Goal: Find specific page/section: Find specific page/section

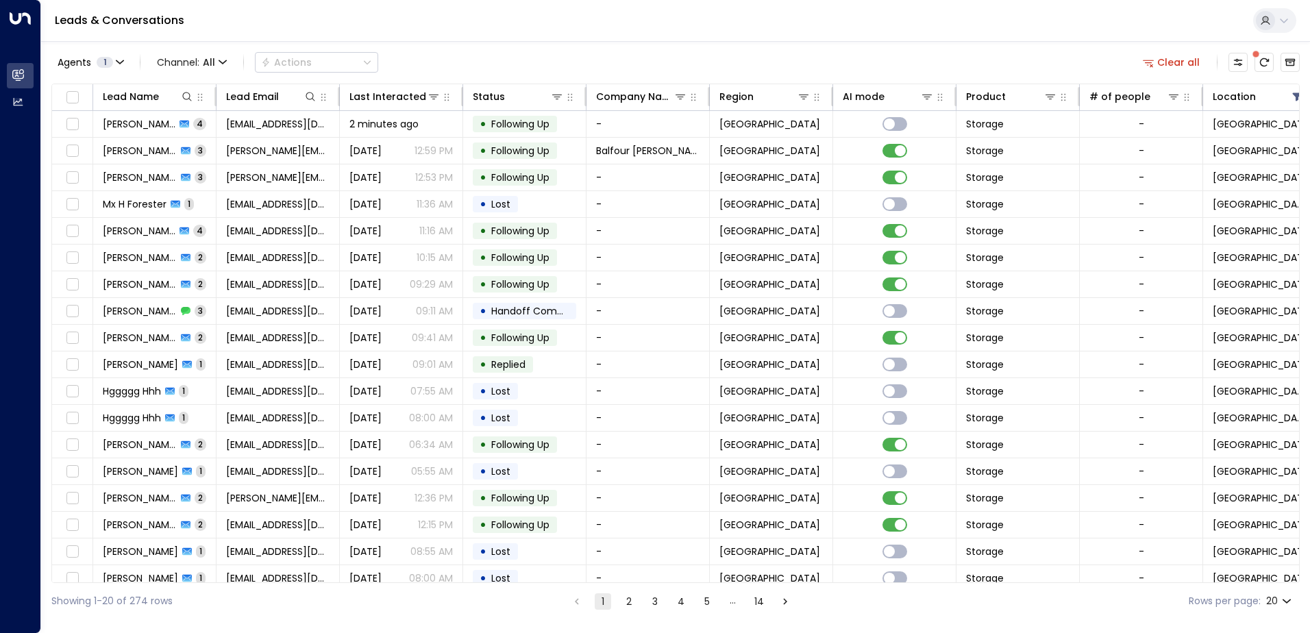
click at [1264, 582] on div "Lead Name Lead Email Last Interacted Status Company Name Region AI mode Product…" at bounding box center [675, 333] width 1248 height 499
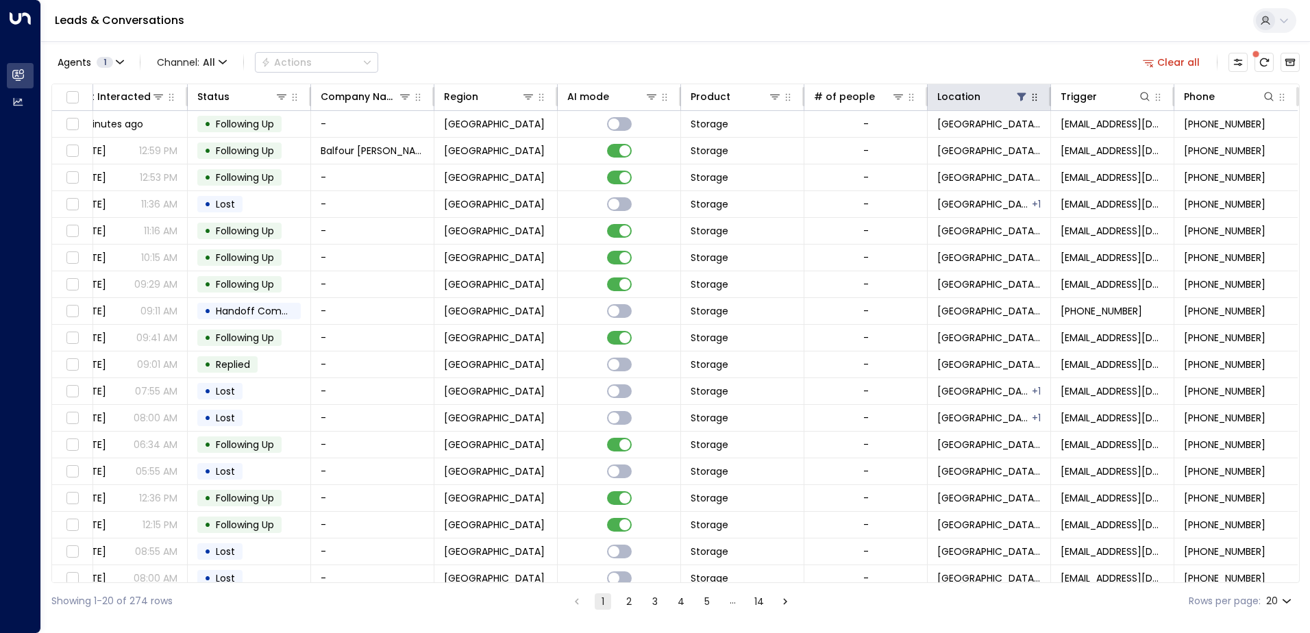
click at [1029, 103] on button "button" at bounding box center [1034, 97] width 14 height 14
click at [1177, 62] on button "Clear all" at bounding box center [1171, 62] width 68 height 19
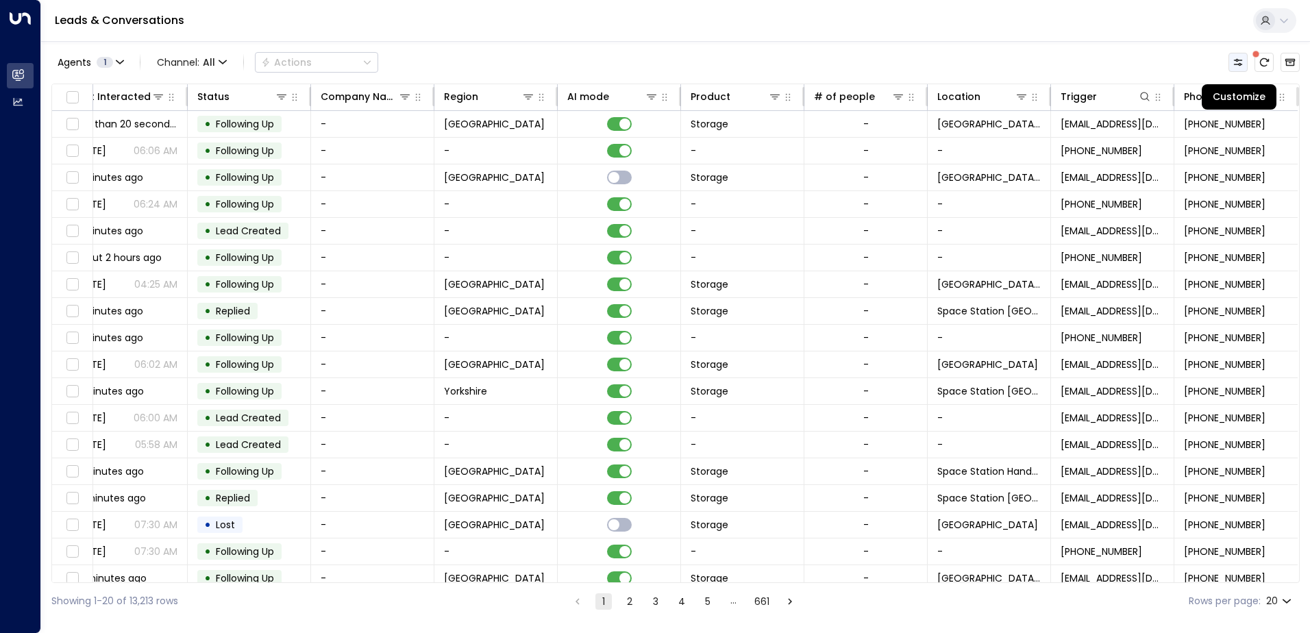
click at [1245, 60] on button "Customize" at bounding box center [1237, 62] width 19 height 19
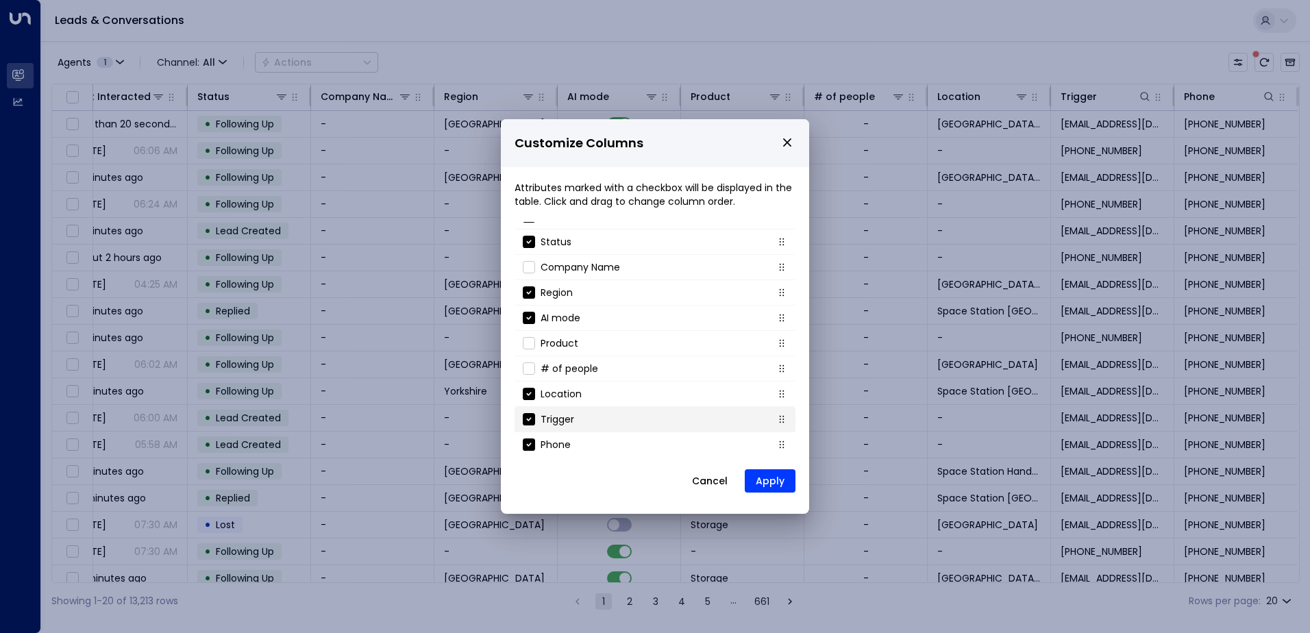
scroll to position [122, 0]
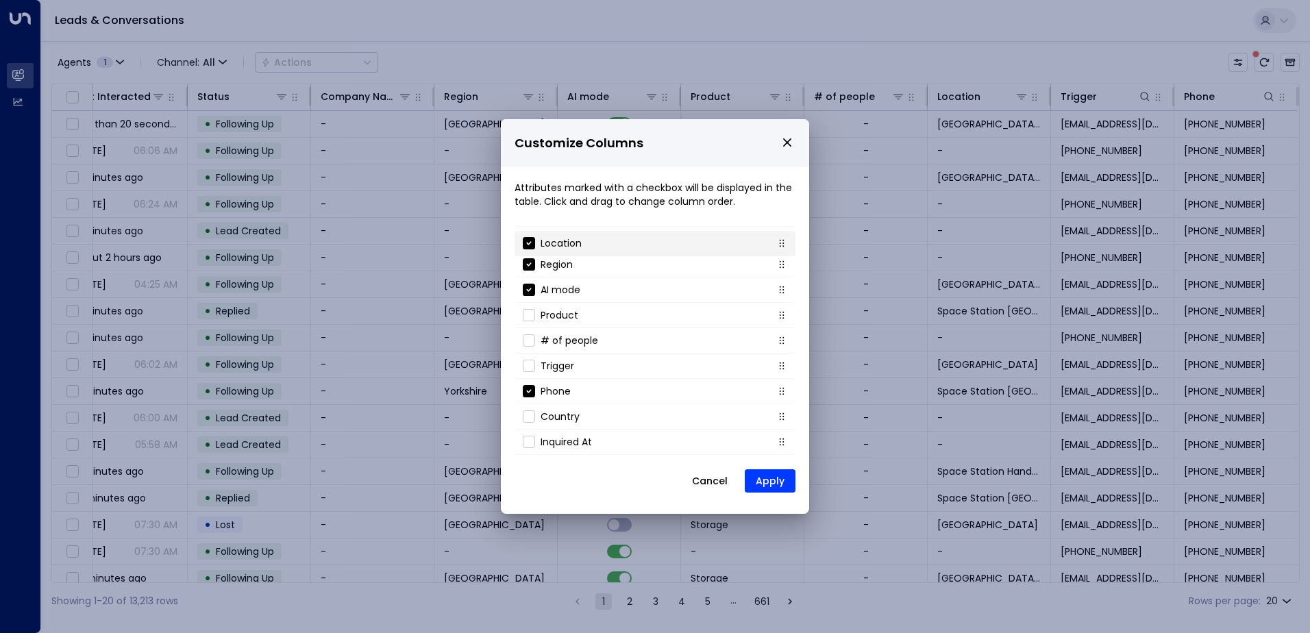
click at [776, 247] on icon at bounding box center [781, 243] width 11 height 11
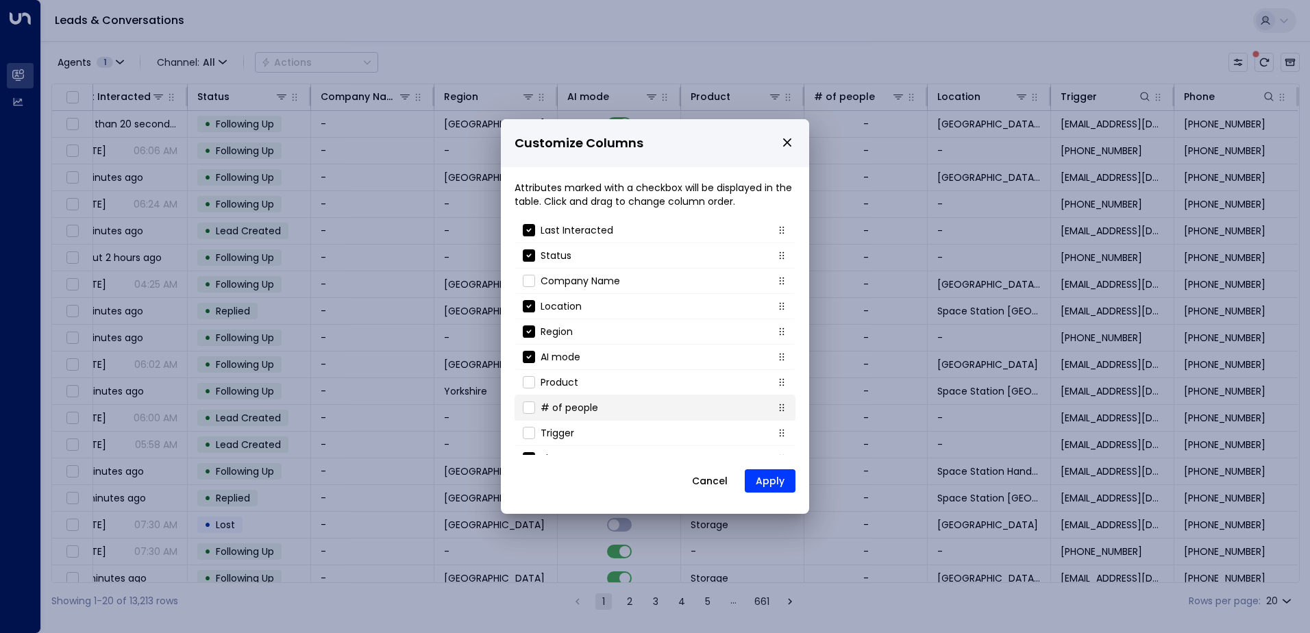
scroll to position [0, 0]
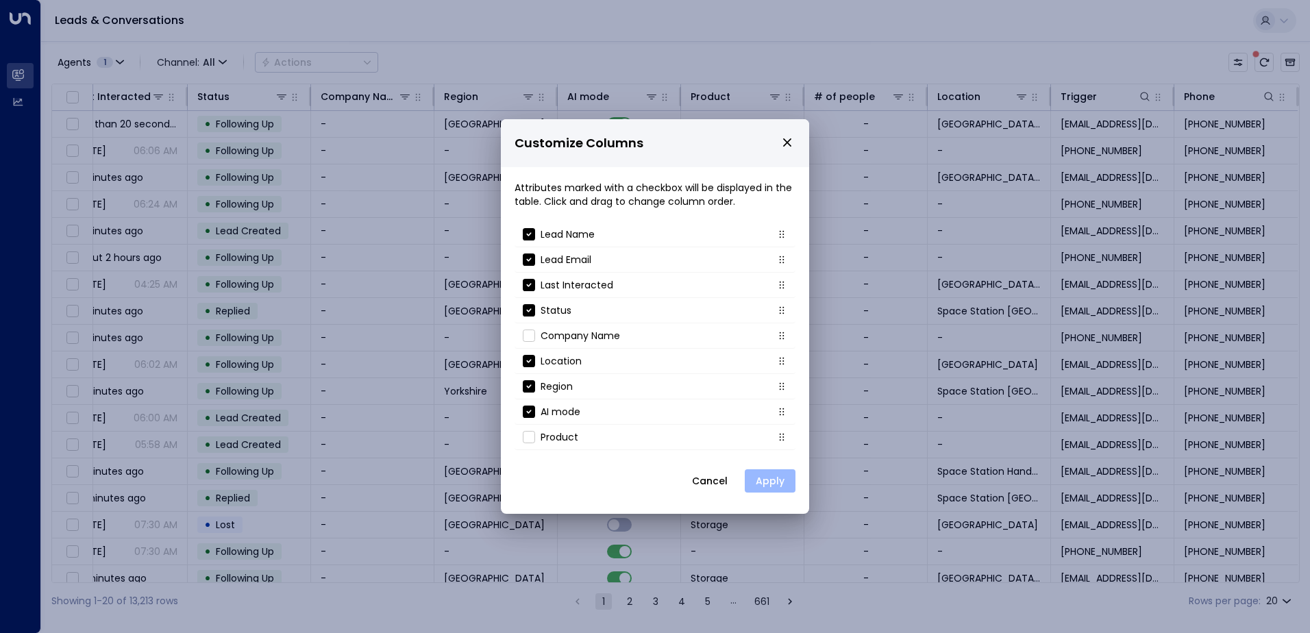
click at [764, 481] on button "Apply" at bounding box center [770, 480] width 51 height 23
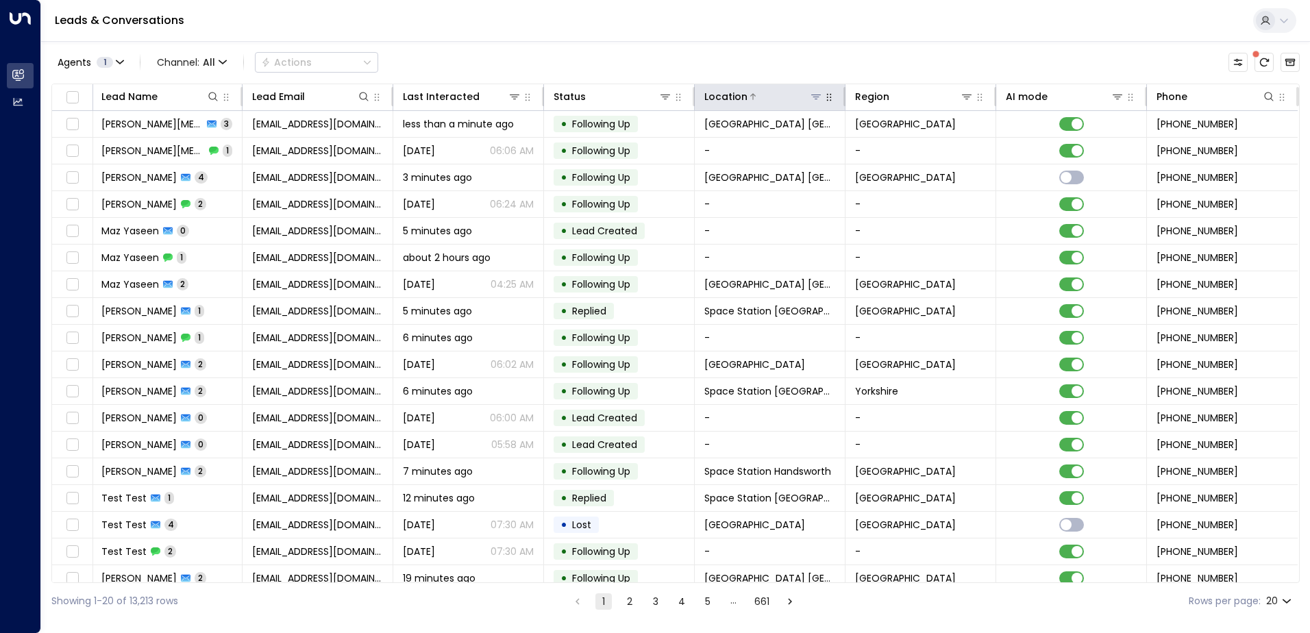
click at [814, 99] on icon at bounding box center [816, 97] width 10 height 5
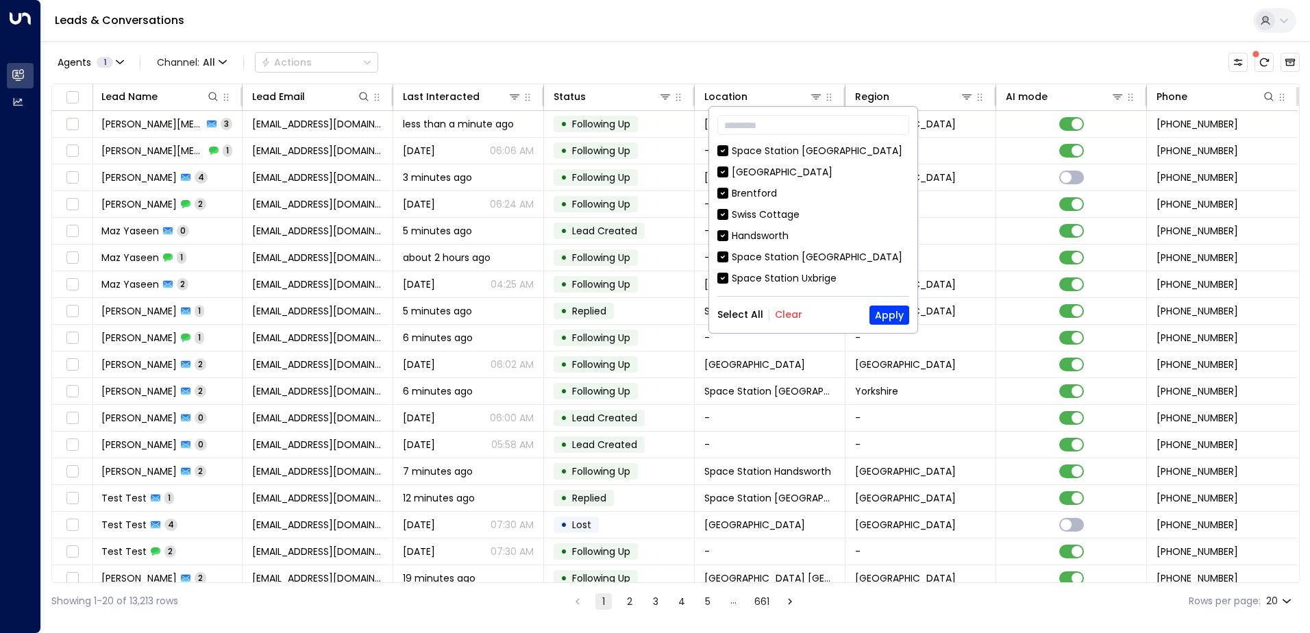
click at [783, 315] on button "Clear" at bounding box center [788, 314] width 27 height 11
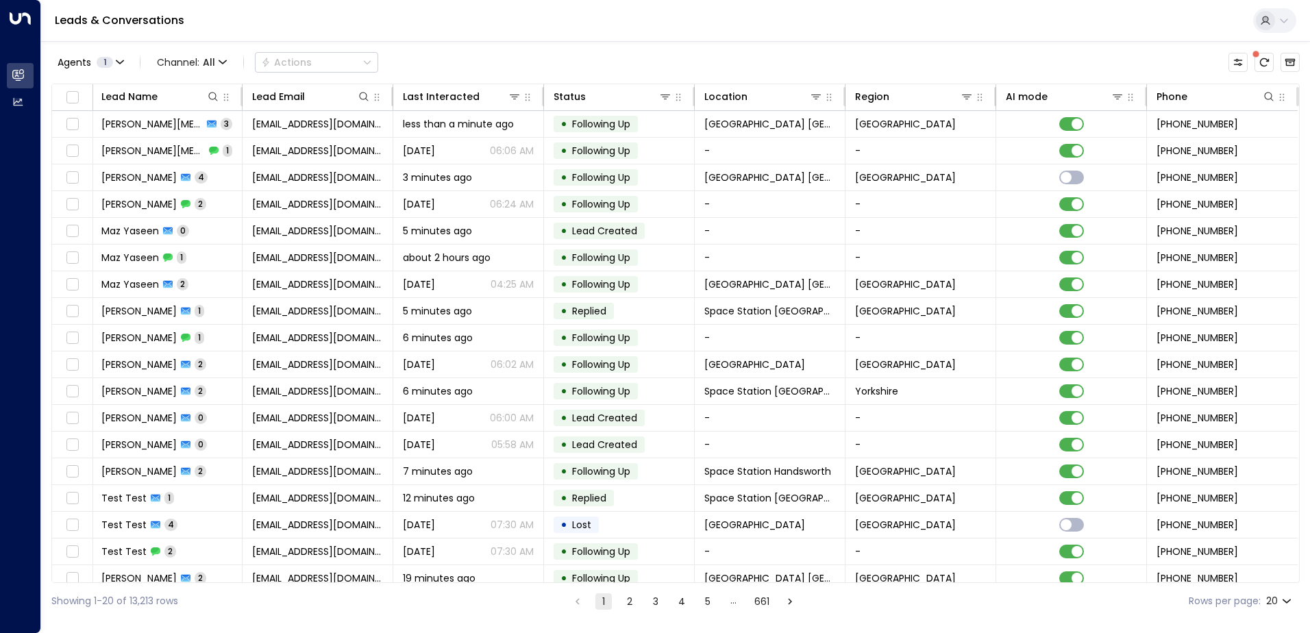
drag, startPoint x: 1191, startPoint y: 34, endPoint x: 1255, endPoint y: 49, distance: 65.5
click at [1192, 34] on div "Leads & Conversations" at bounding box center [675, 21] width 1269 height 42
click at [1243, 67] on button "Customize" at bounding box center [1237, 62] width 19 height 19
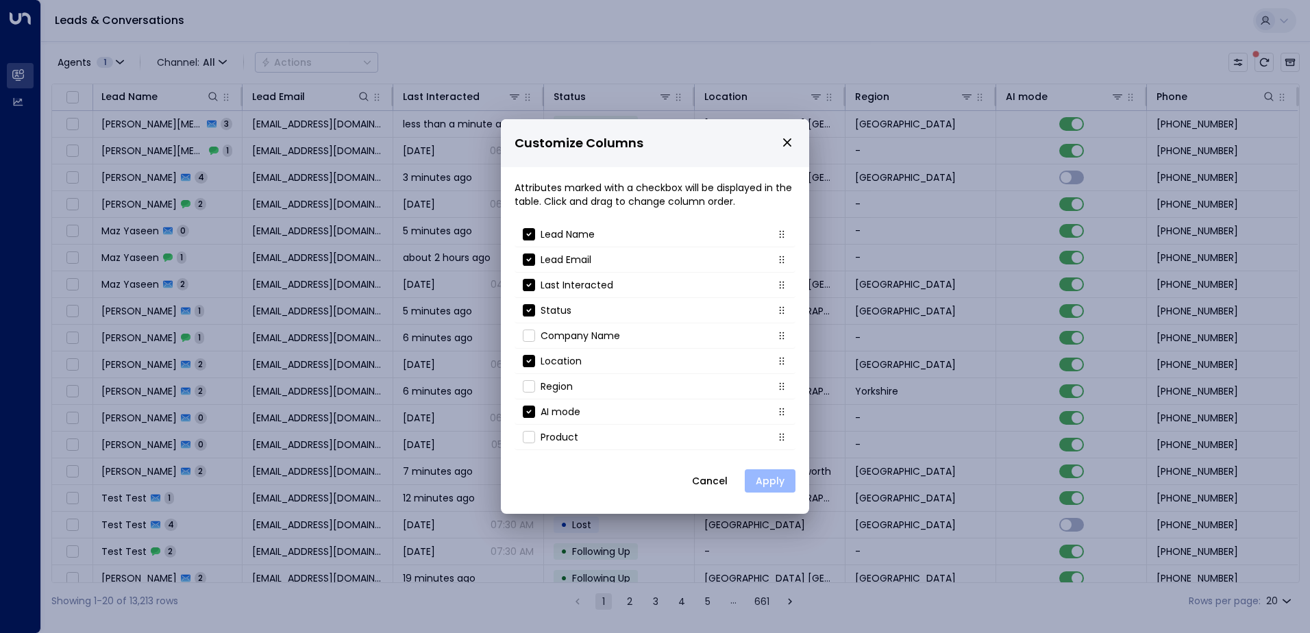
click at [771, 488] on button "Apply" at bounding box center [770, 480] width 51 height 23
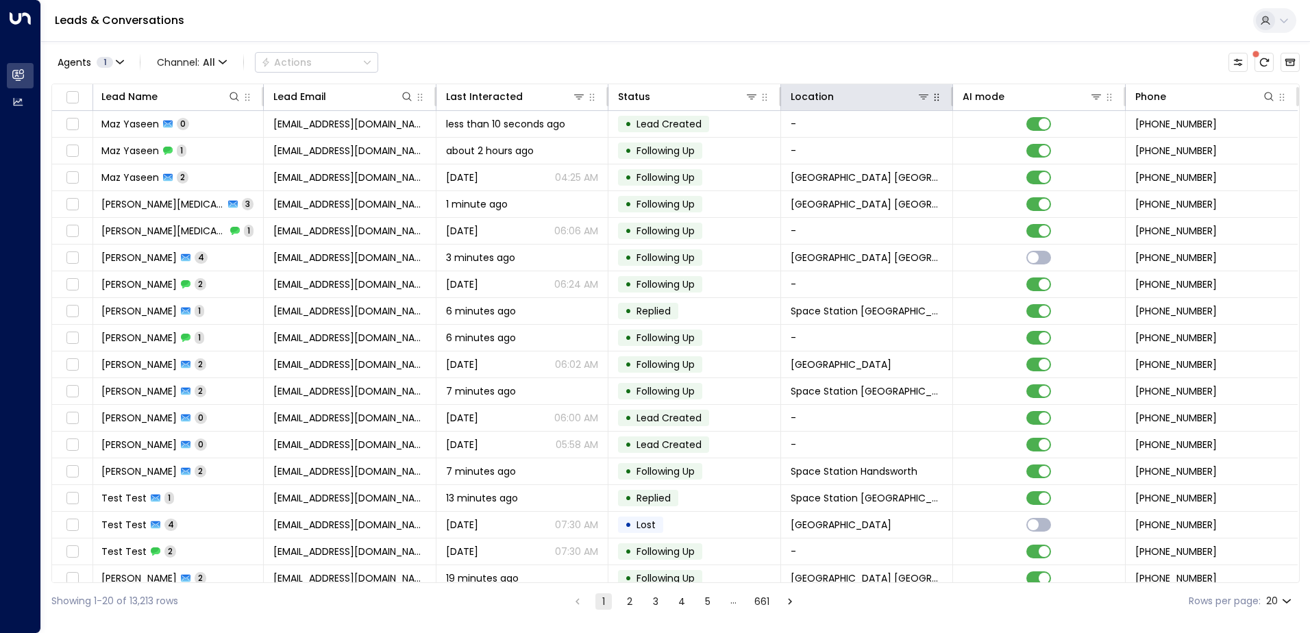
click at [931, 97] on icon "button" at bounding box center [936, 97] width 11 height 11
click at [920, 100] on icon at bounding box center [923, 96] width 11 height 11
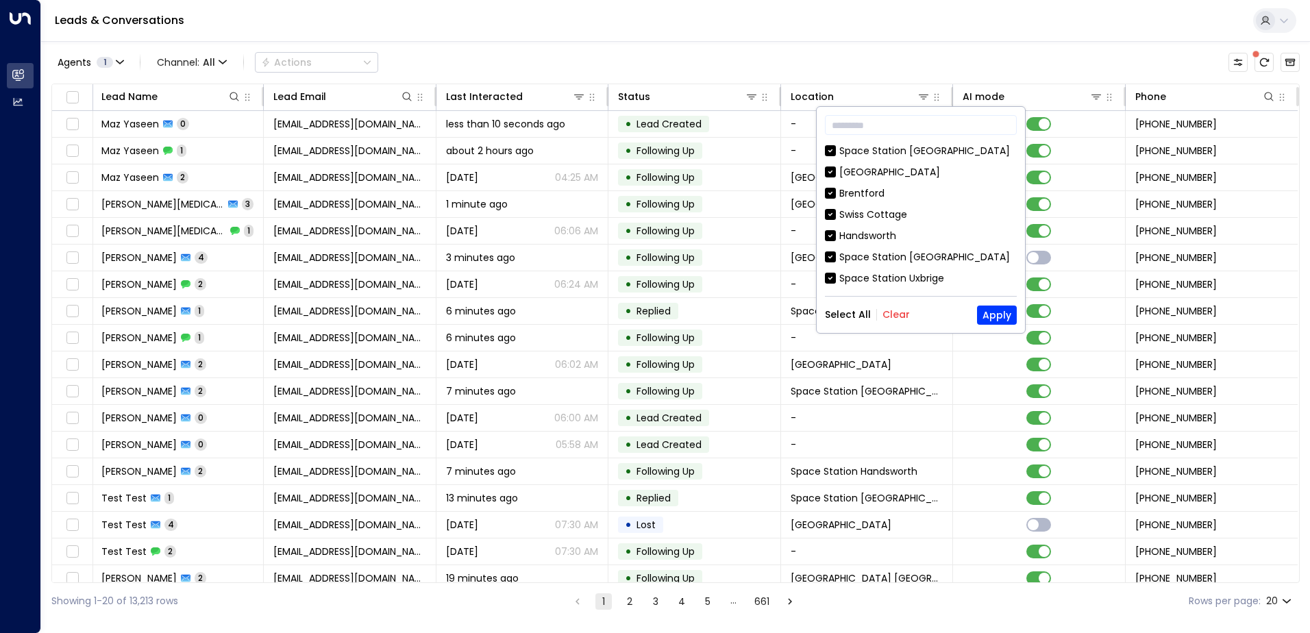
drag, startPoint x: 894, startPoint y: 311, endPoint x: 893, endPoint y: 301, distance: 9.6
click at [894, 312] on button "Clear" at bounding box center [895, 314] width 27 height 11
click at [880, 129] on input "text" at bounding box center [921, 124] width 192 height 25
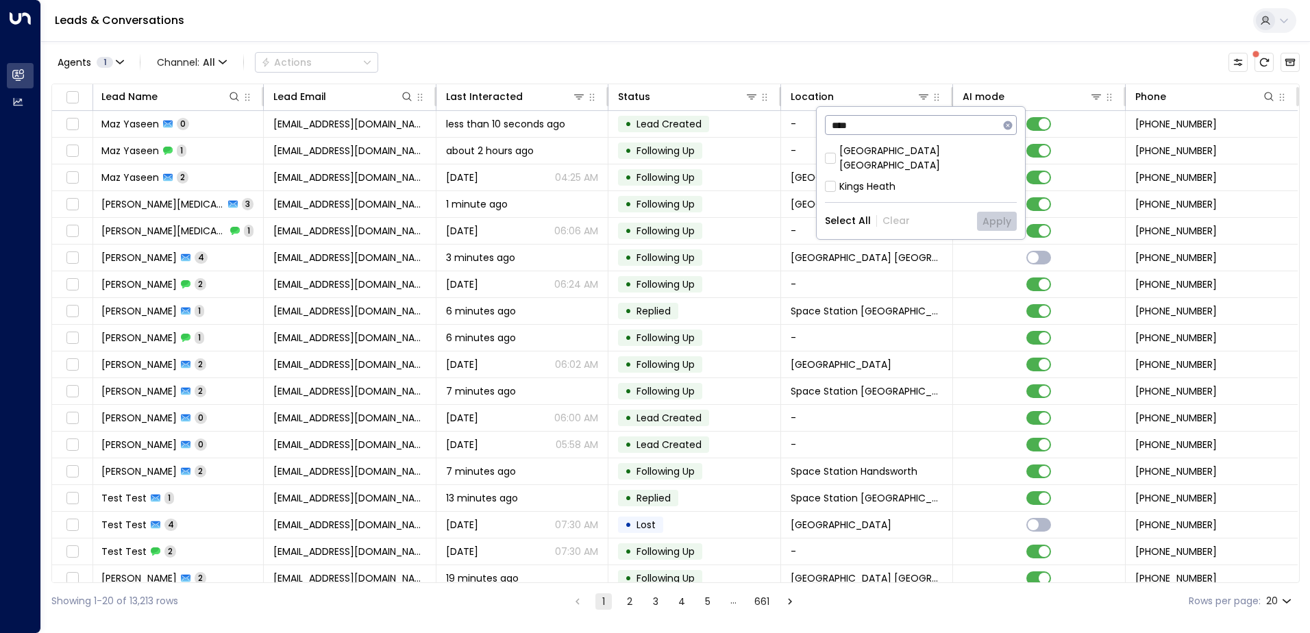
type input "****"
click at [851, 147] on div "[GEOGRAPHIC_DATA] [GEOGRAPHIC_DATA]" at bounding box center [927, 158] width 177 height 29
click at [996, 212] on button "Apply" at bounding box center [997, 221] width 40 height 19
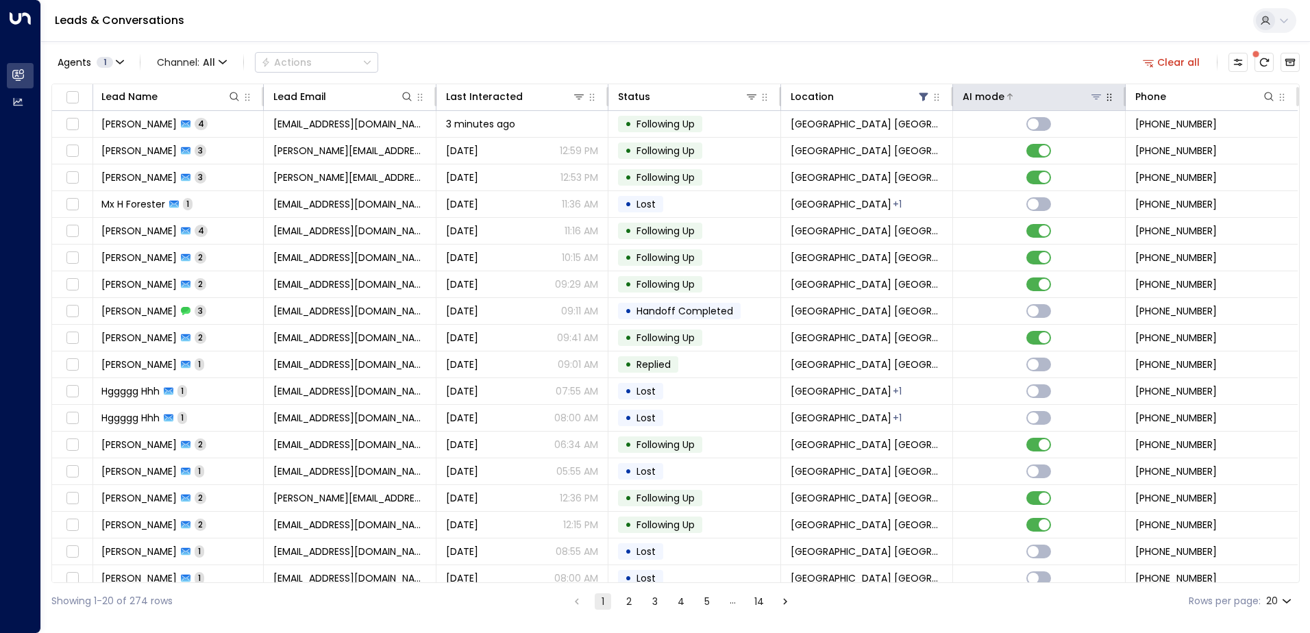
click at [1092, 99] on icon at bounding box center [1096, 97] width 10 height 5
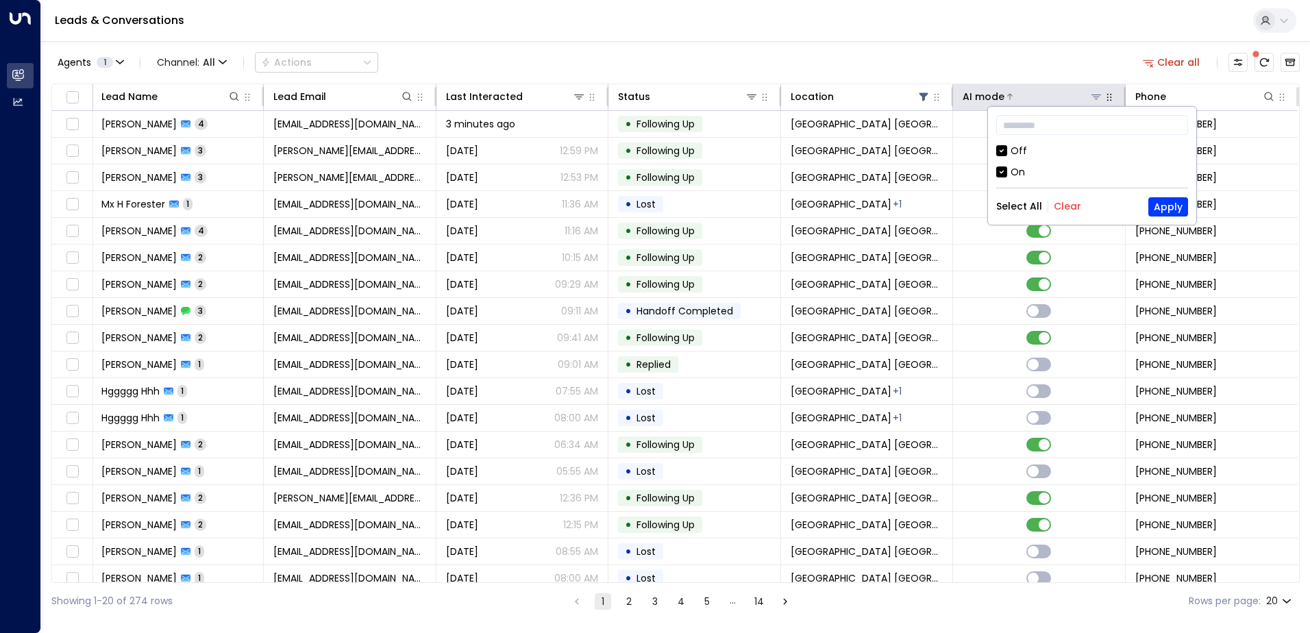
click at [1091, 98] on icon at bounding box center [1095, 96] width 11 height 11
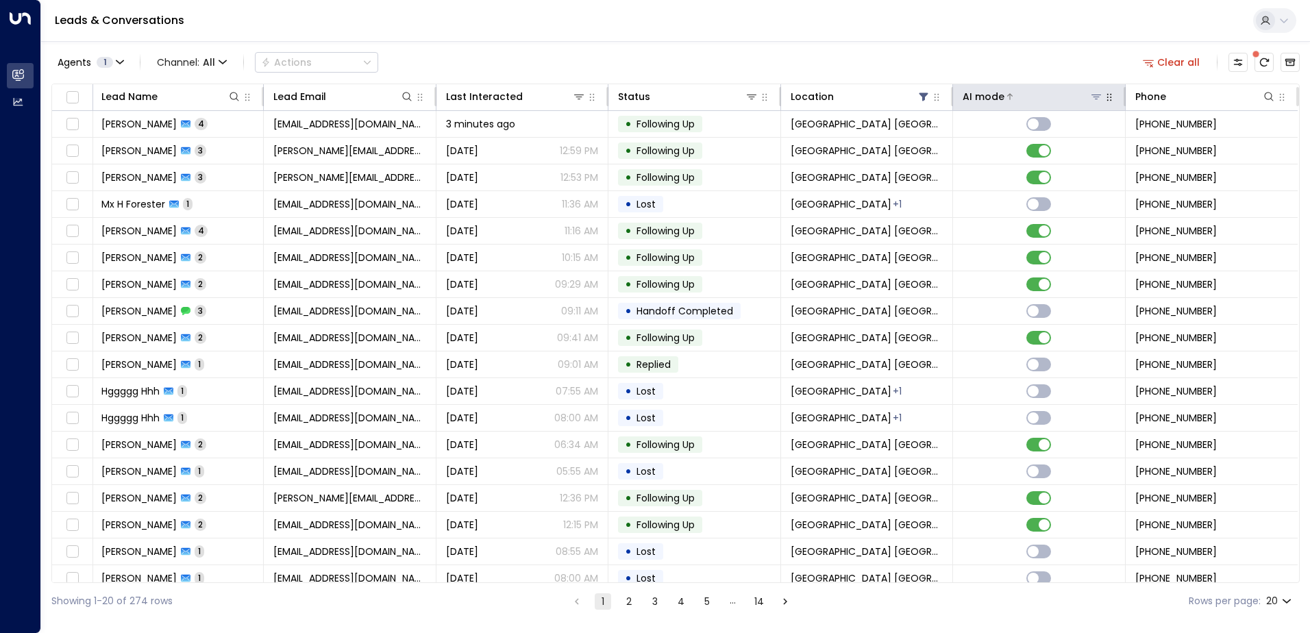
click at [983, 93] on div "AI mode" at bounding box center [983, 96] width 42 height 16
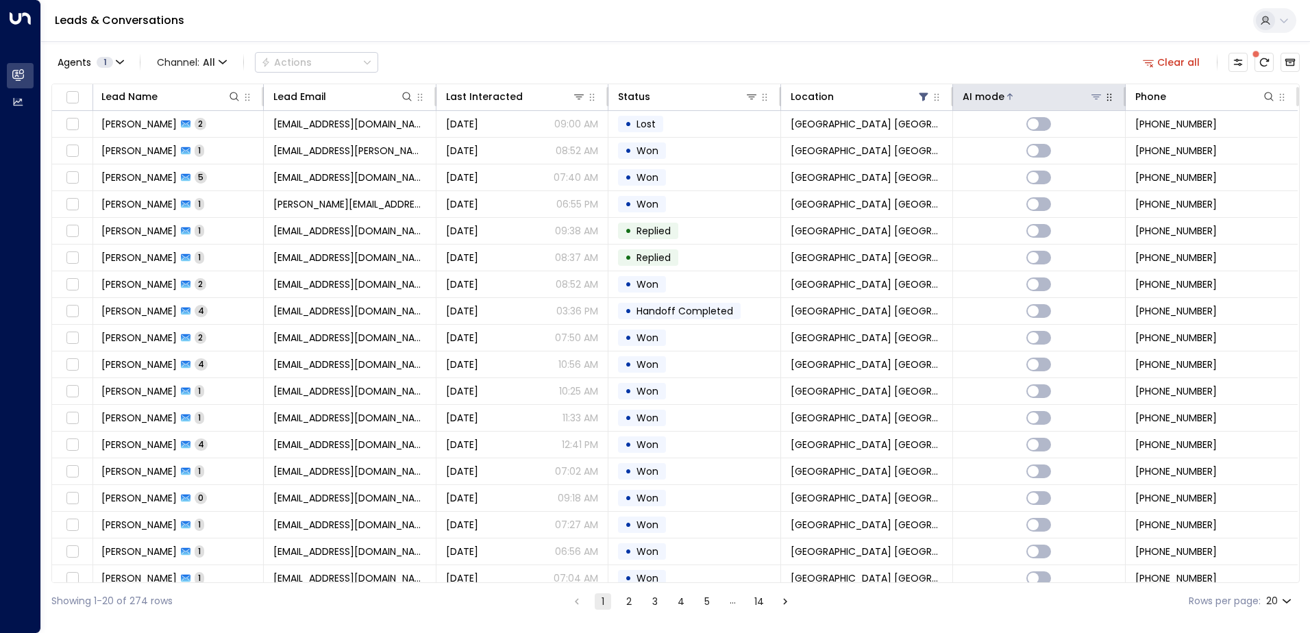
click at [983, 93] on div "AI mode" at bounding box center [983, 96] width 42 height 16
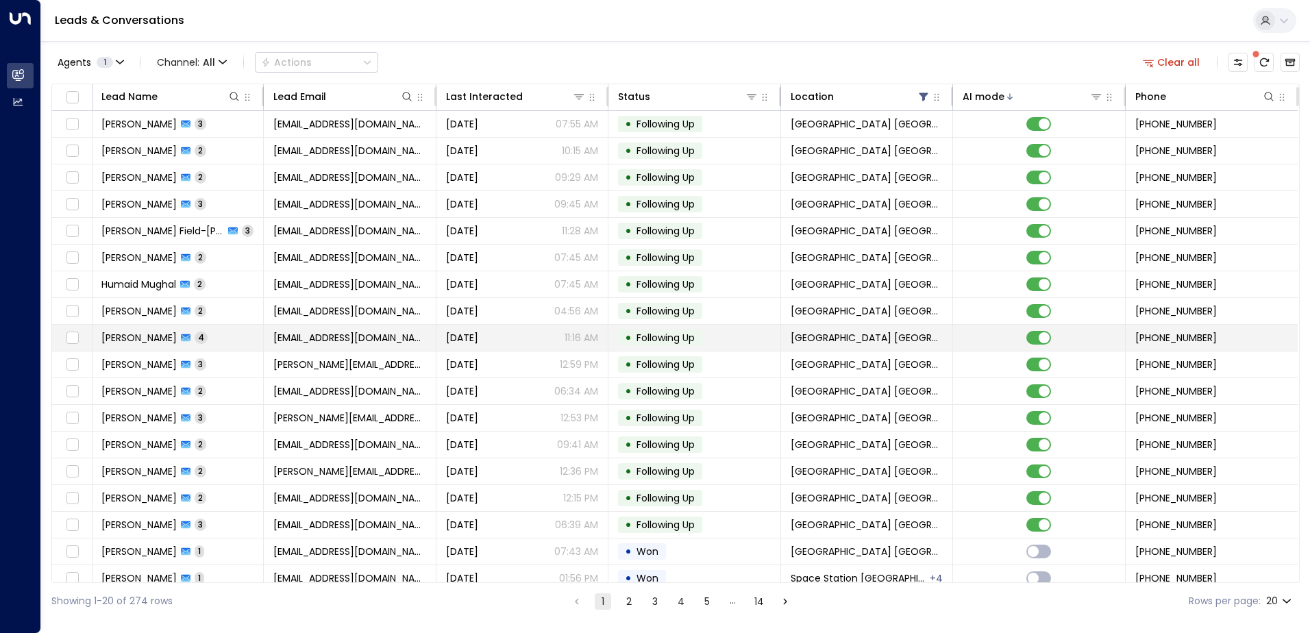
click at [119, 336] on span "[PERSON_NAME]" at bounding box center [138, 338] width 75 height 14
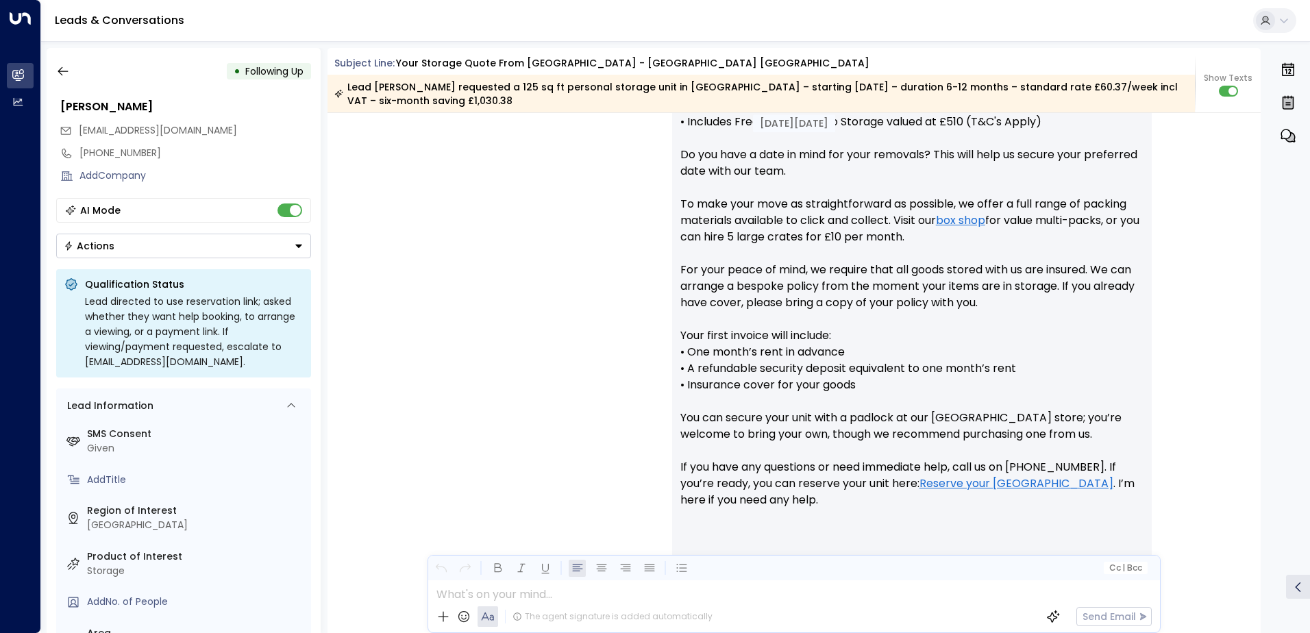
scroll to position [123, 0]
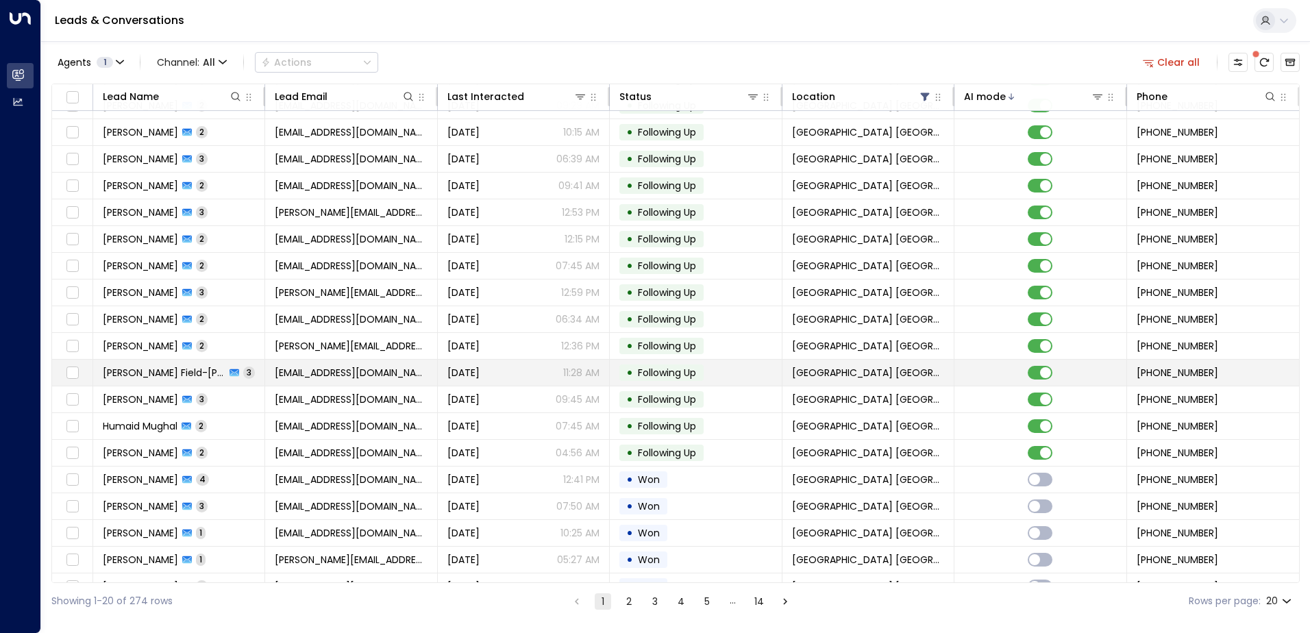
scroll to position [67, 0]
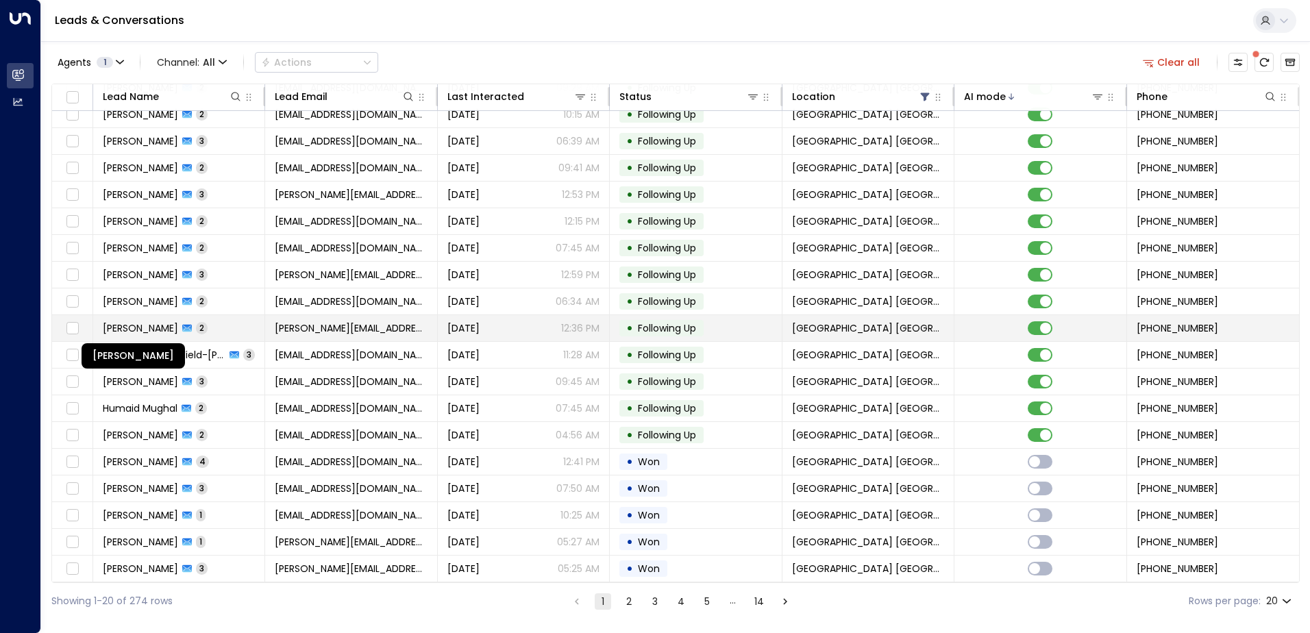
click at [123, 323] on span "[PERSON_NAME]" at bounding box center [140, 328] width 75 height 14
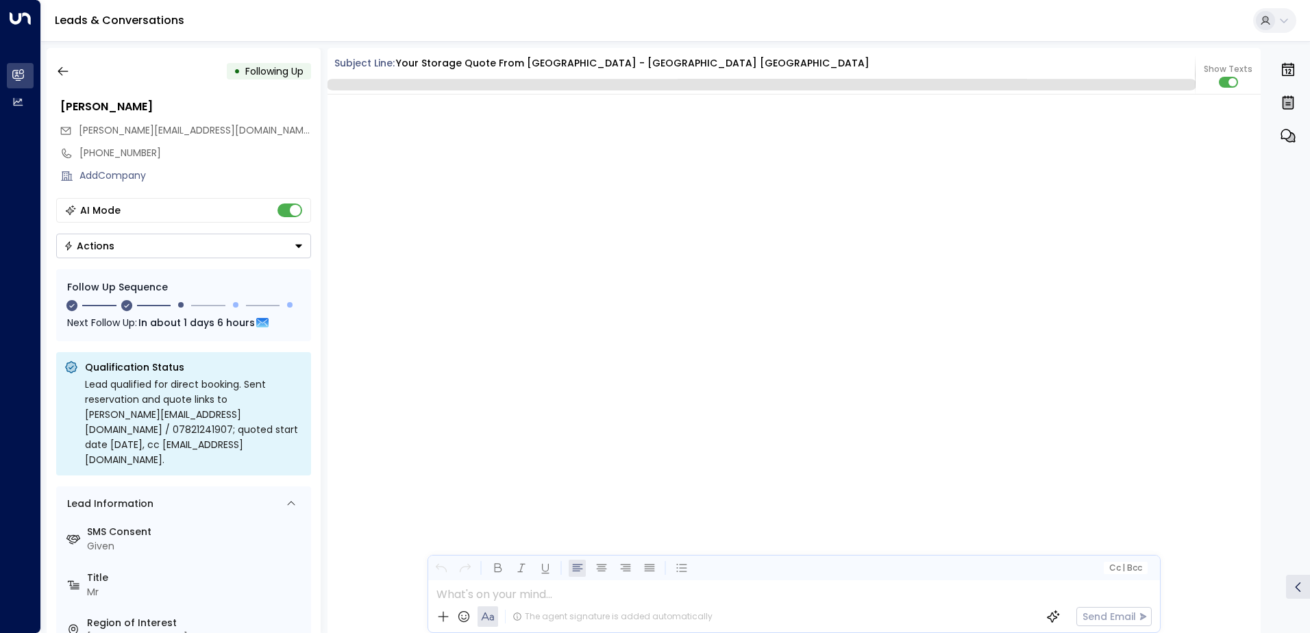
scroll to position [1306, 0]
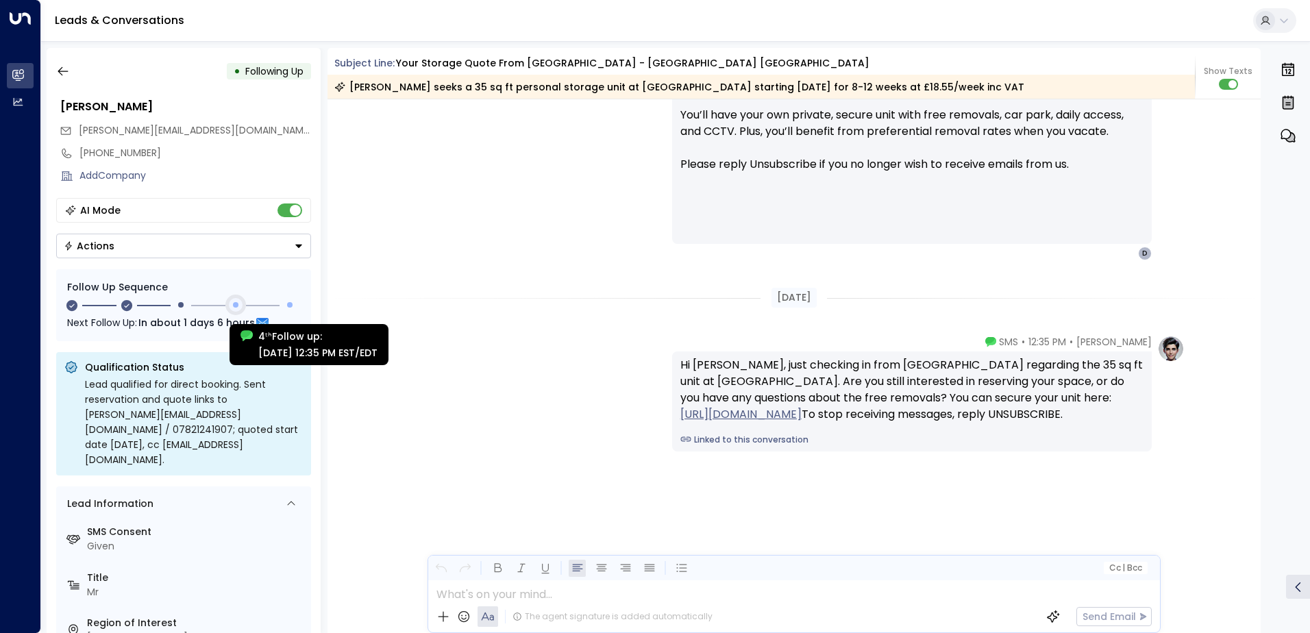
click at [232, 303] on div at bounding box center [235, 305] width 14 height 14
